Goal: Transaction & Acquisition: Register for event/course

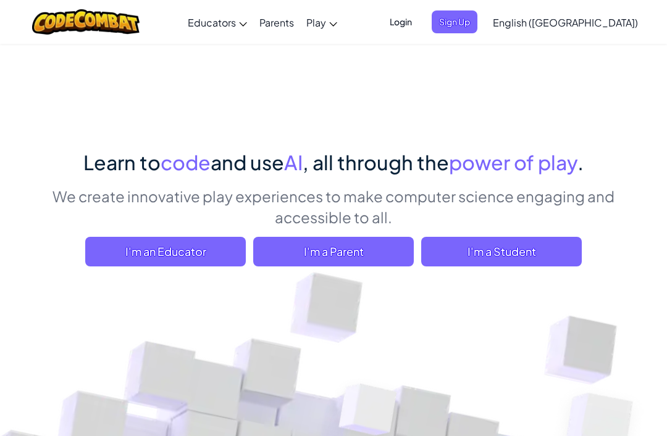
click at [543, 255] on span "I'm a Student" at bounding box center [501, 252] width 161 height 30
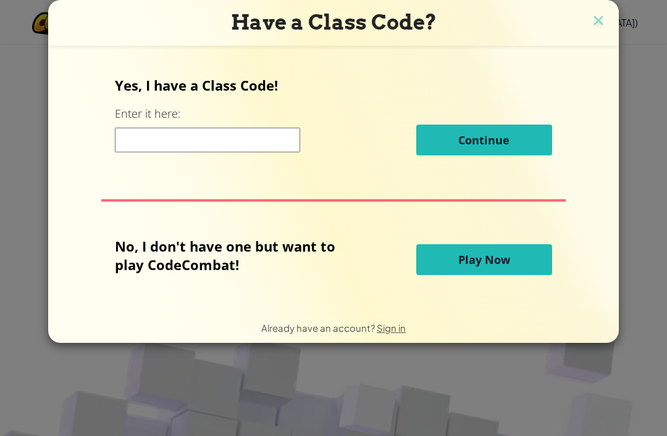
click at [593, 22] on img at bounding box center [598, 21] width 16 height 19
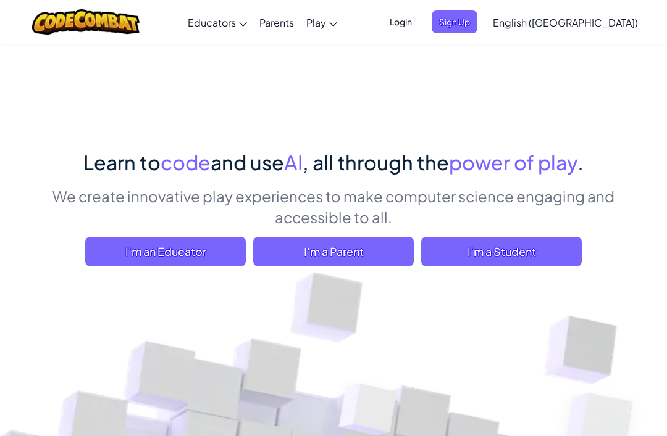
click at [419, 11] on span "Login" at bounding box center [400, 21] width 37 height 23
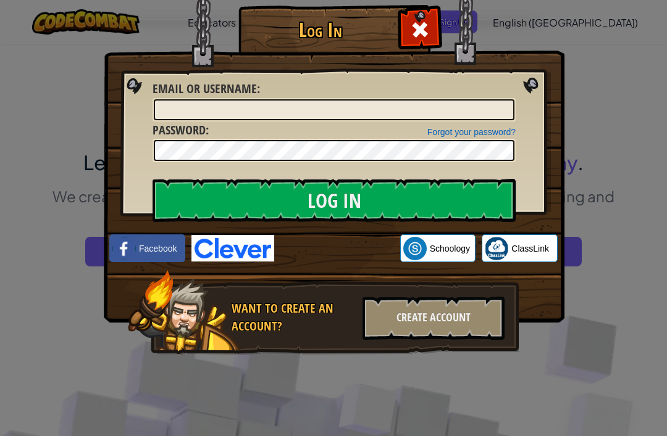
click at [349, 264] on img at bounding box center [334, 143] width 461 height 359
click at [343, 254] on div "Sign in with Google. Opens in new tab" at bounding box center [337, 248] width 114 height 27
